Goal: Information Seeking & Learning: Learn about a topic

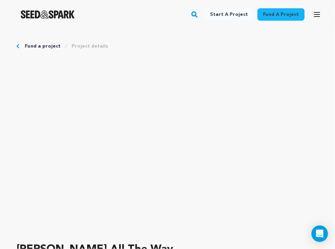
click at [52, 17] on img "Seed&Spark Homepage" at bounding box center [48, 14] width 54 height 8
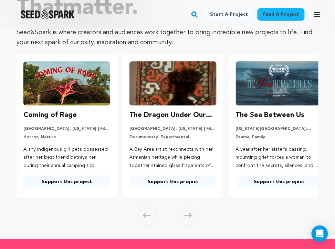
scroll to position [76, 0]
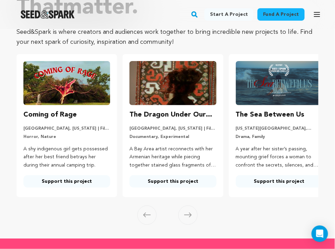
click at [186, 218] on span at bounding box center [188, 215] width 19 height 19
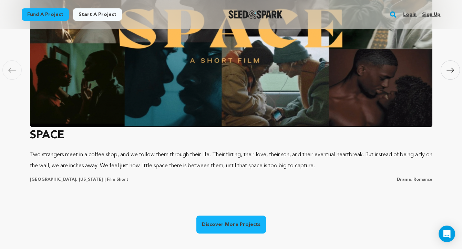
scroll to position [511, 0]
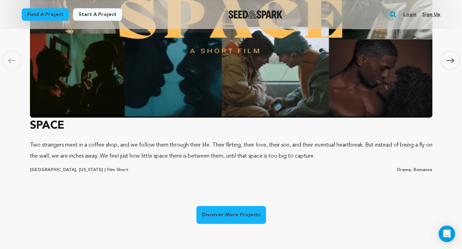
click at [225, 216] on link "Discover More Projects" at bounding box center [232, 215] width 70 height 18
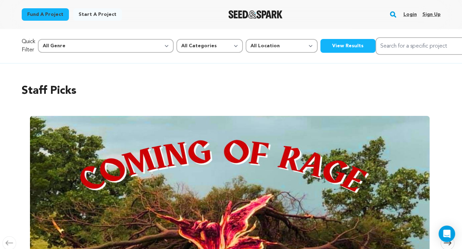
click at [413, 15] on link "Login" at bounding box center [409, 14] width 13 height 11
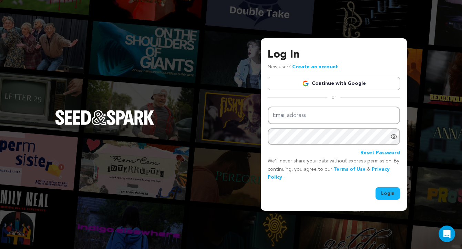
click at [350, 87] on link "Continue with Google" at bounding box center [334, 83] width 132 height 13
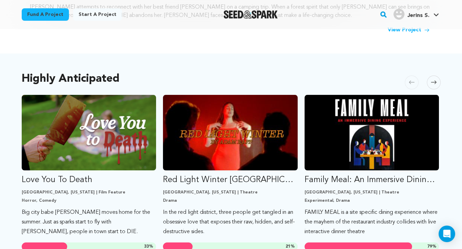
scroll to position [322, 0]
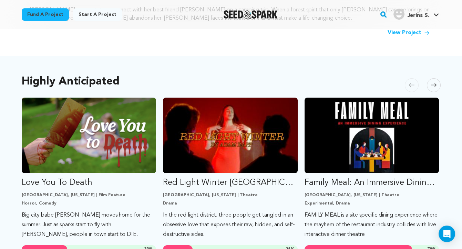
click at [415, 11] on div "Jerins S." at bounding box center [412, 14] width 36 height 11
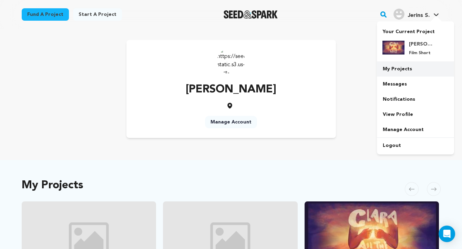
click at [398, 69] on link "My Projects" at bounding box center [415, 68] width 77 height 15
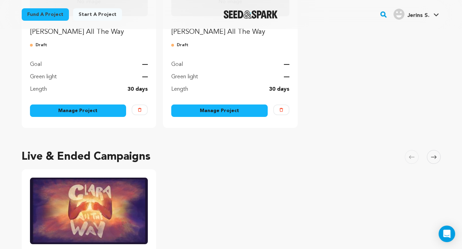
scroll to position [227, 0]
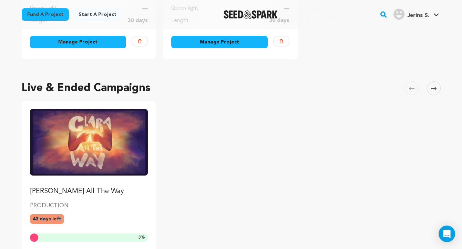
click at [100, 172] on img "Fund Clara All The Way" at bounding box center [89, 142] width 118 height 66
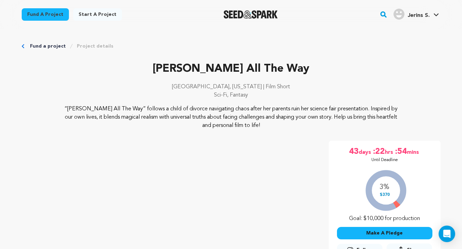
click at [254, 12] on img "Seed&Spark Homepage" at bounding box center [251, 14] width 54 height 8
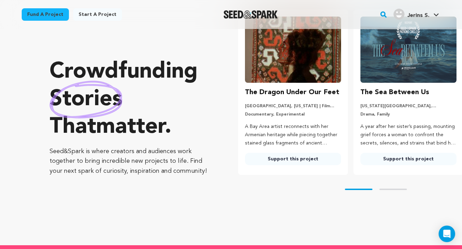
scroll to position [42, 0]
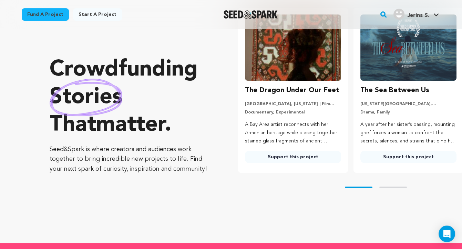
click at [309, 75] on img at bounding box center [293, 47] width 96 height 66
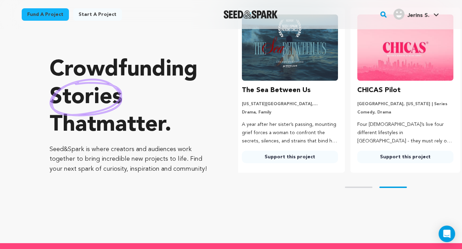
scroll to position [0, 121]
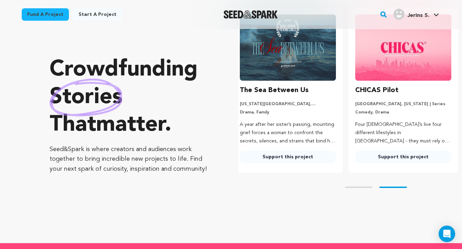
click at [293, 160] on link "Support this project" at bounding box center [288, 157] width 96 height 12
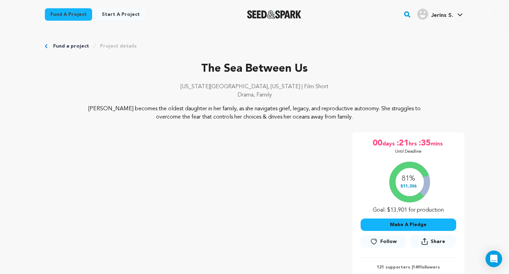
click at [58, 45] on link "Fund a project" at bounding box center [71, 46] width 36 height 7
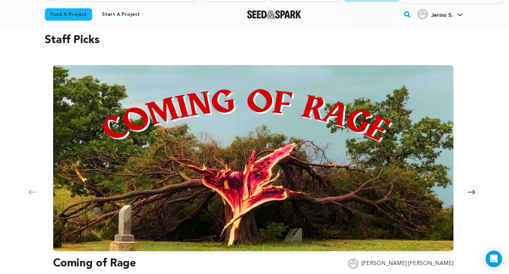
scroll to position [94, 0]
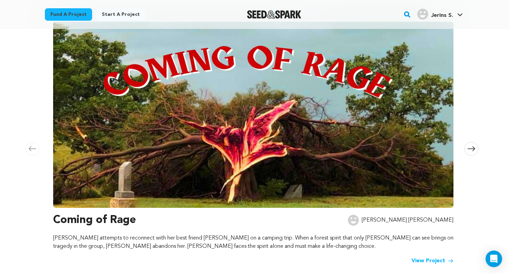
click at [218, 149] on img at bounding box center [253, 115] width 400 height 186
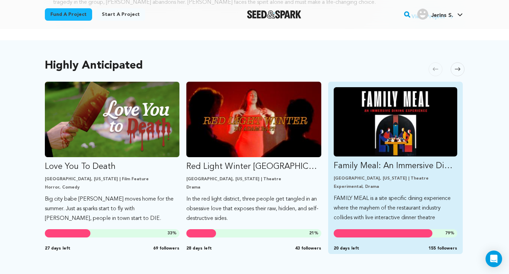
scroll to position [342, 0]
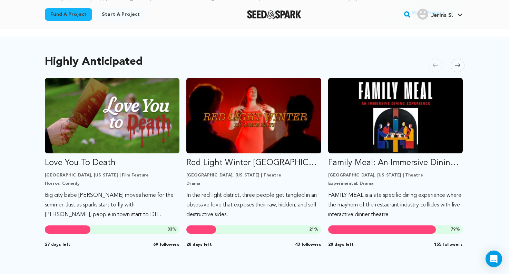
click at [457, 66] on icon at bounding box center [457, 65] width 6 height 5
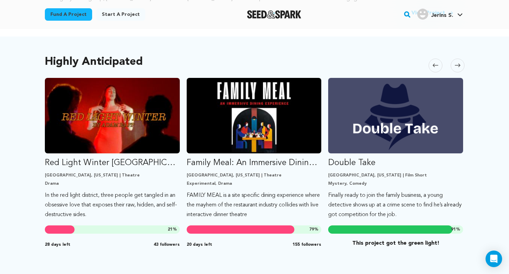
click at [457, 66] on icon at bounding box center [457, 65] width 6 height 5
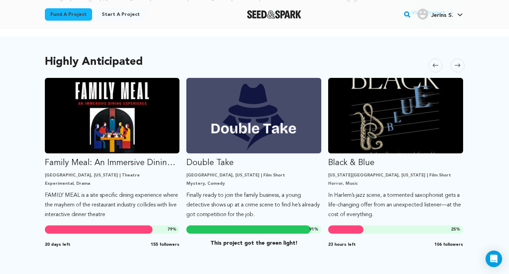
click at [457, 66] on icon at bounding box center [457, 65] width 6 height 5
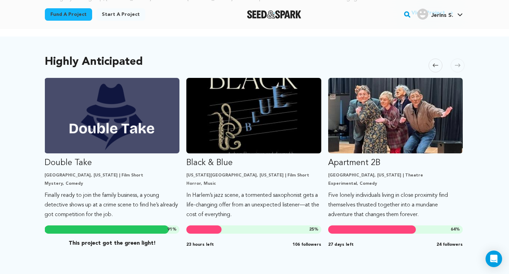
click at [457, 66] on icon at bounding box center [457, 65] width 6 height 5
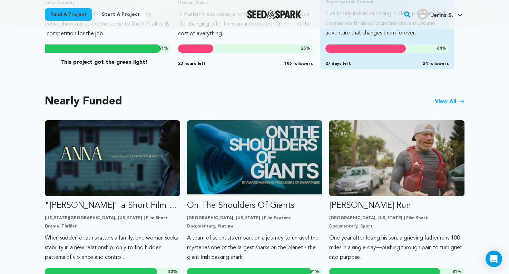
scroll to position [615, 0]
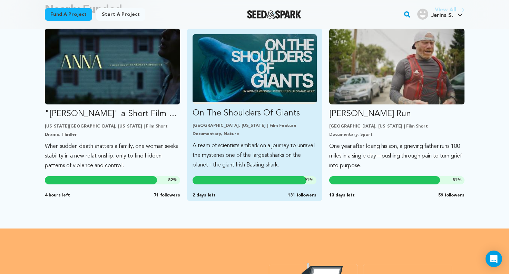
click at [233, 106] on link "On The Shoulders Of Giants Baltimore, Maryland | Film Feature Documentary, Natu…" at bounding box center [254, 102] width 124 height 136
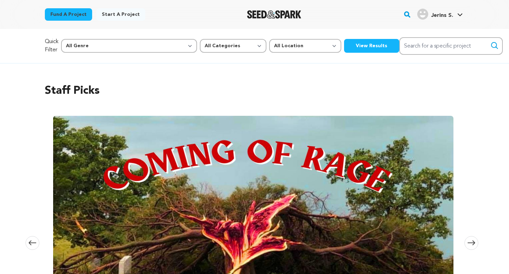
scroll to position [615, 0]
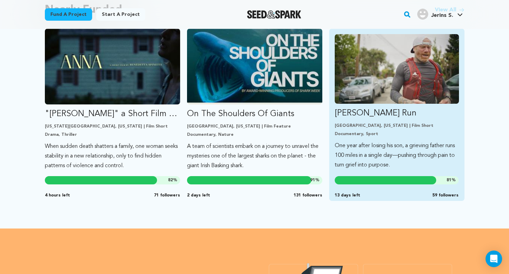
click at [347, 111] on p "Ryan’s Run" at bounding box center [396, 113] width 124 height 11
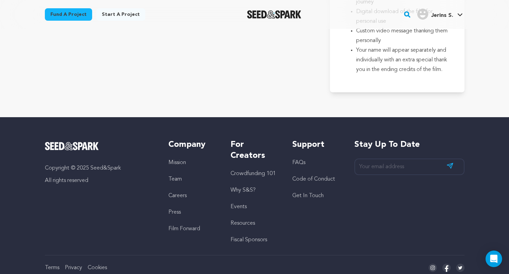
scroll to position [1714, 0]
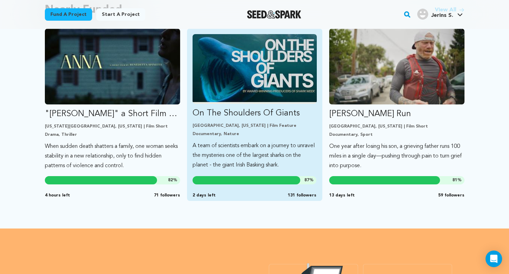
scroll to position [625, 0]
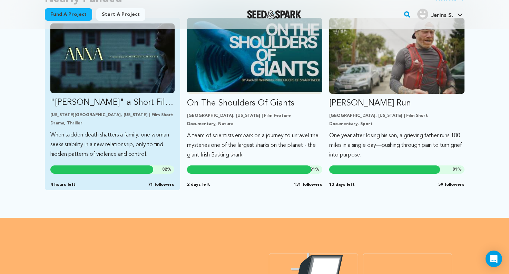
click at [137, 98] on p ""[PERSON_NAME]" a Short Film by [PERSON_NAME]" at bounding box center [112, 102] width 124 height 11
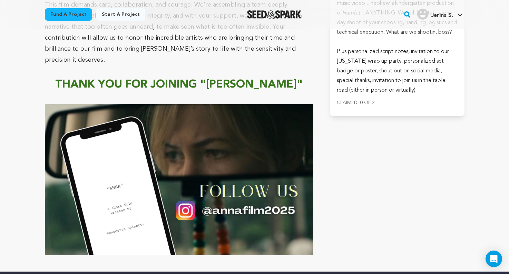
scroll to position [3748, 0]
